Goal: Check status: Check status

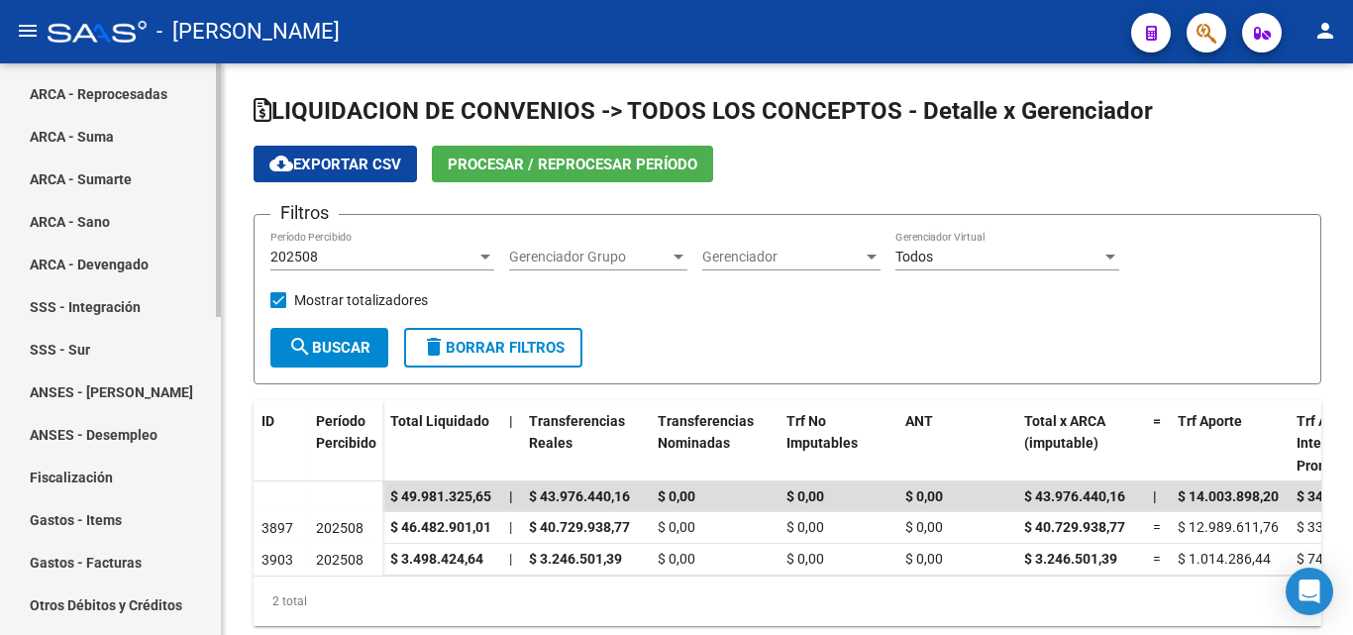
scroll to position [495, 0]
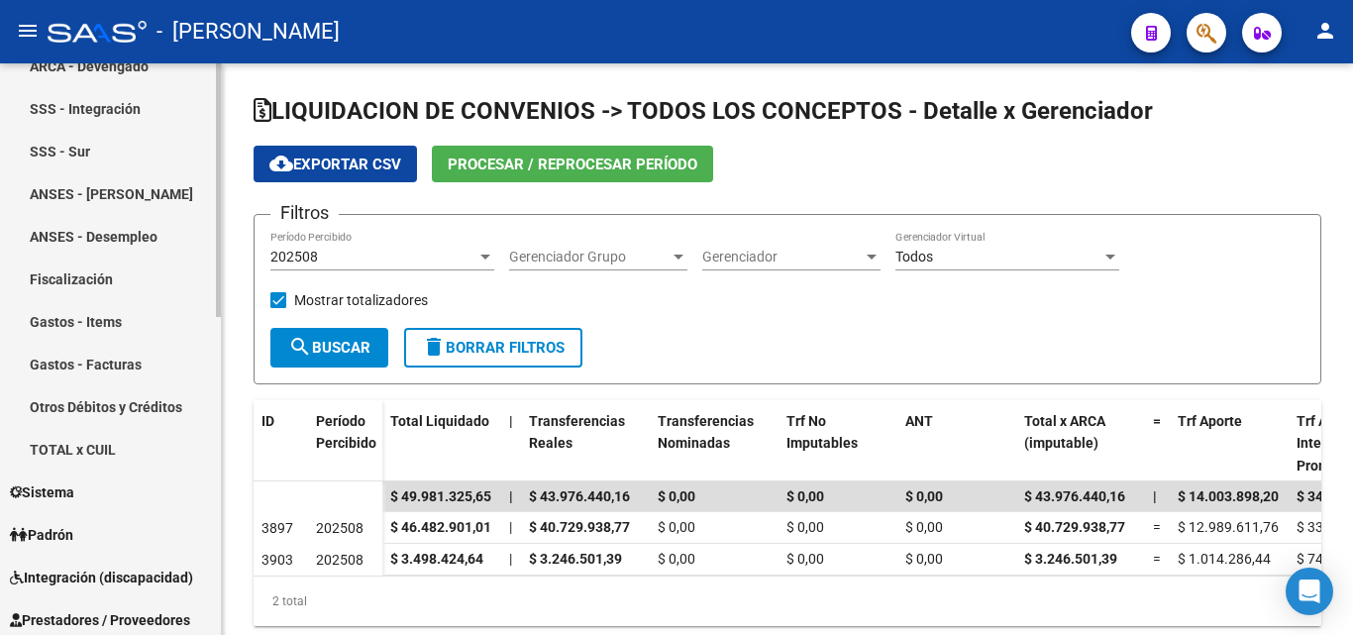
click at [78, 443] on link "TOTAL x CUIL" at bounding box center [110, 449] width 221 height 43
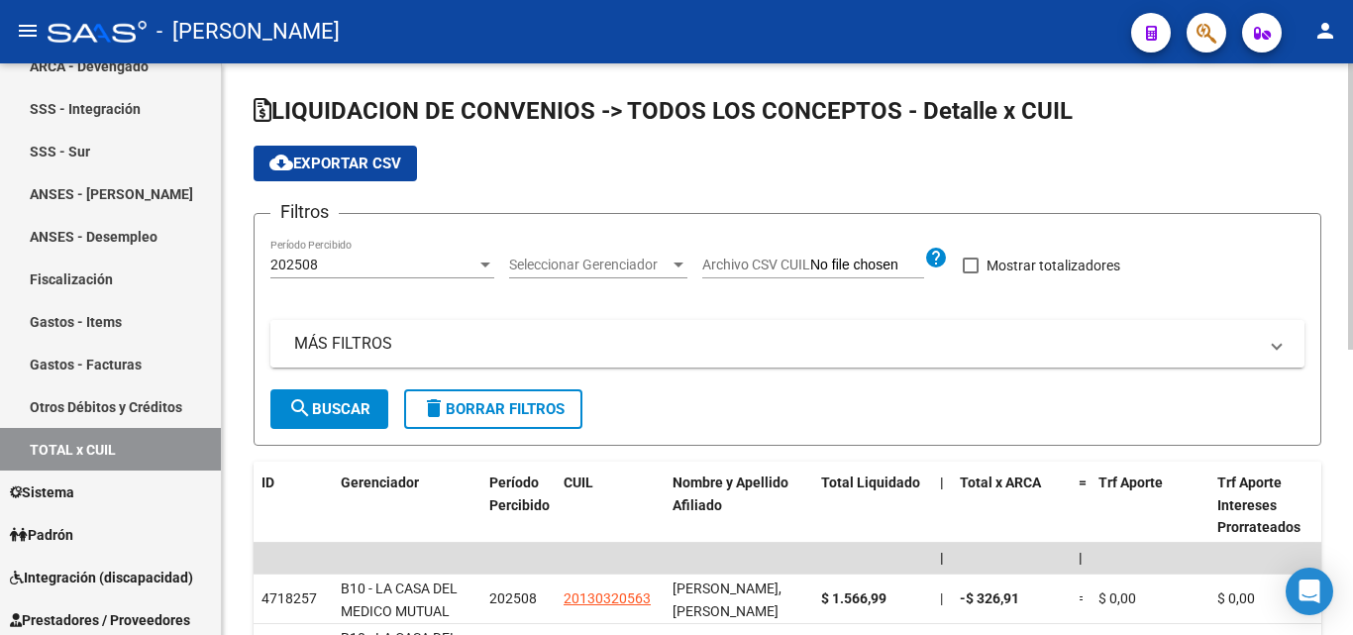
click at [356, 341] on mat-panel-title "MÁS FILTROS" at bounding box center [775, 344] width 963 height 22
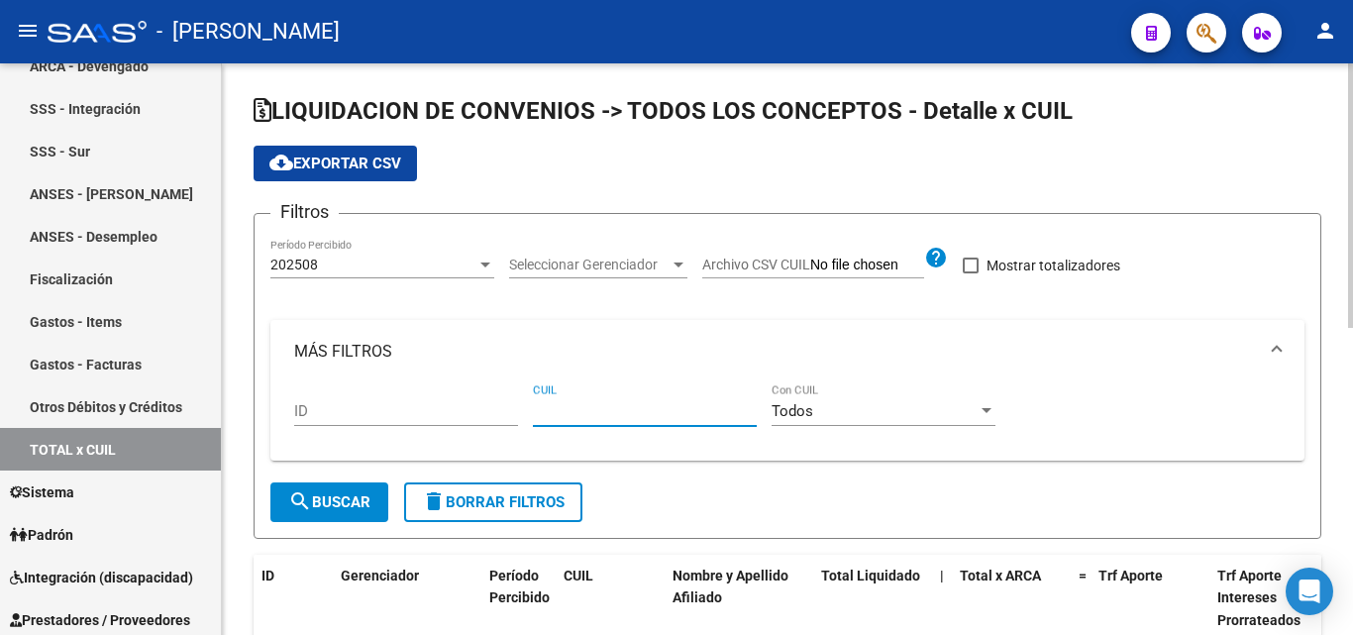
click at [598, 404] on input "CUIL" at bounding box center [645, 411] width 224 height 18
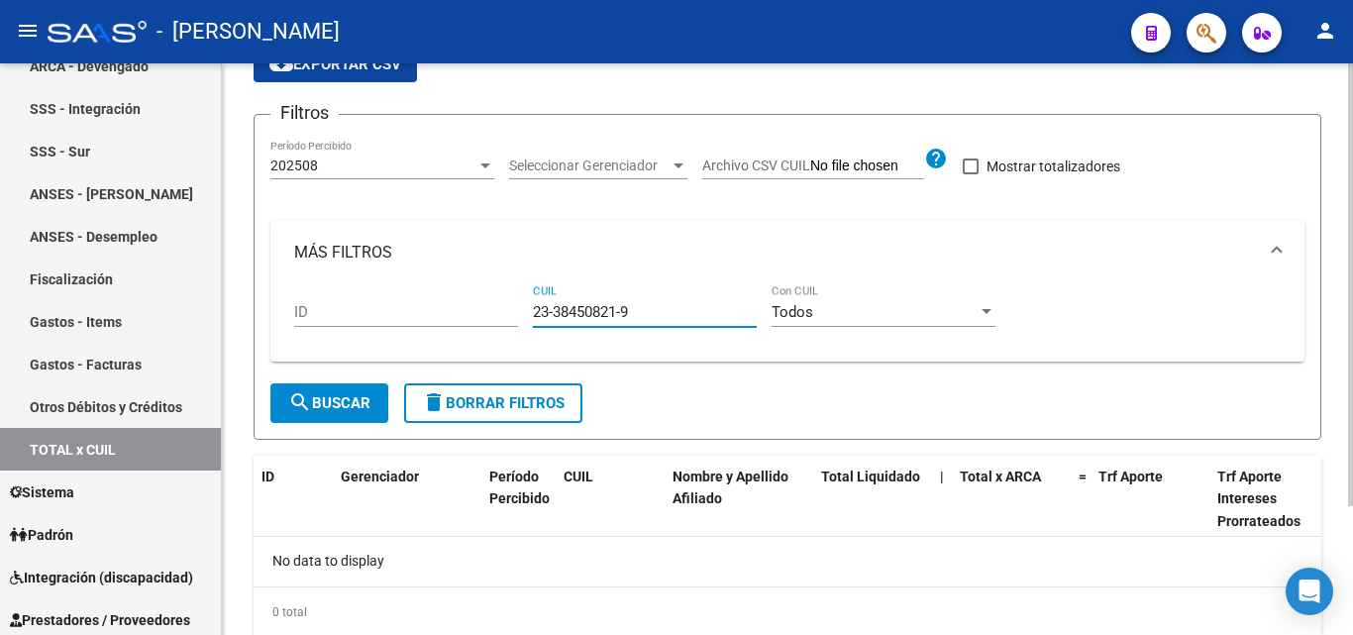
drag, startPoint x: 643, startPoint y: 314, endPoint x: 528, endPoint y: 316, distance: 114.9
click at [528, 316] on div "ID 23-38450821-9 CUIL Todos Con CUIL" at bounding box center [787, 314] width 987 height 61
type input "20-40894620-9"
drag, startPoint x: 641, startPoint y: 315, endPoint x: 529, endPoint y: 325, distance: 112.4
click at [529, 325] on div "ID 20-40894620-9 CUIL Todos Con CUIL" at bounding box center [787, 314] width 987 height 61
